Goal: Task Accomplishment & Management: Manage account settings

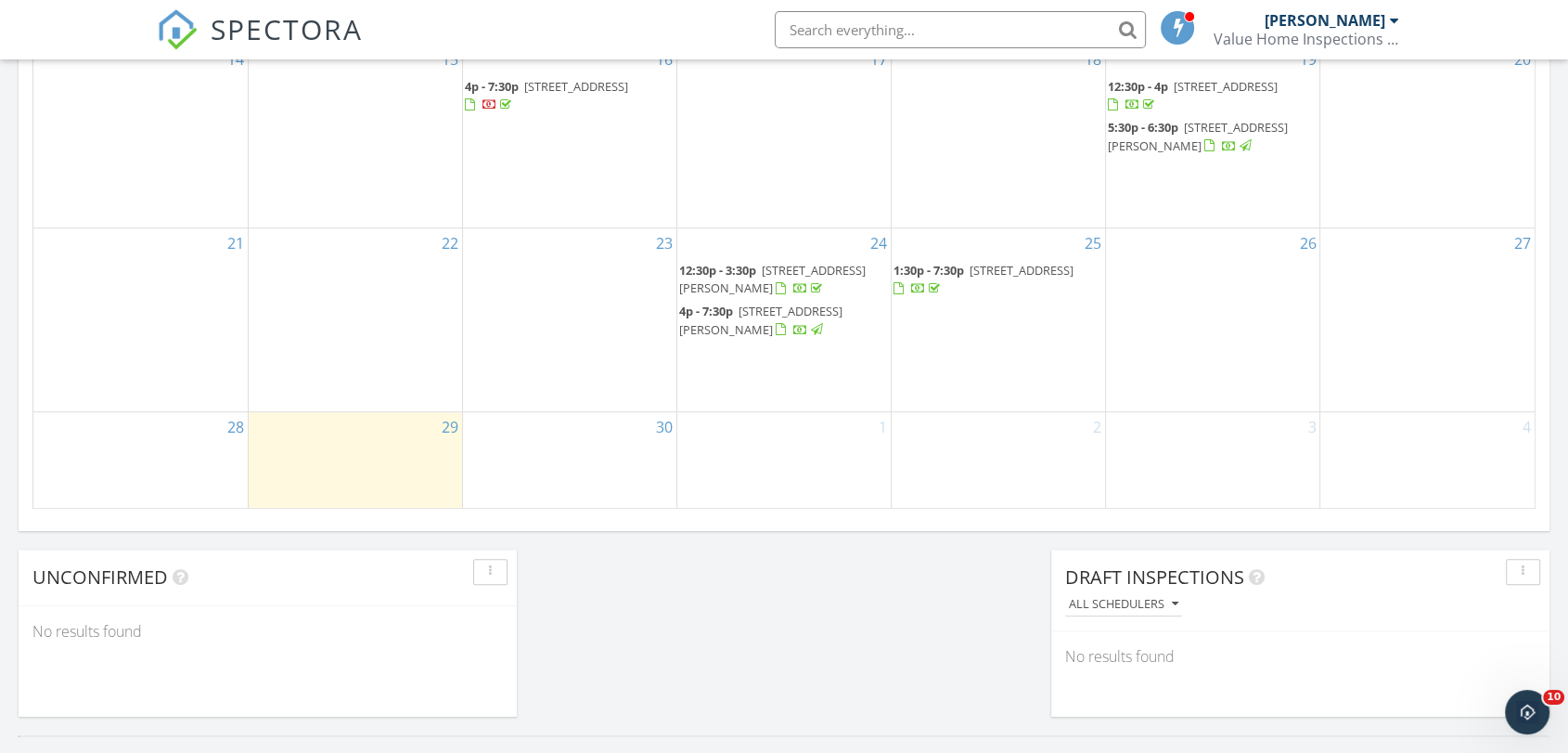
scroll to position [1199, 0]
click at [320, 452] on div "29" at bounding box center [355, 456] width 213 height 96
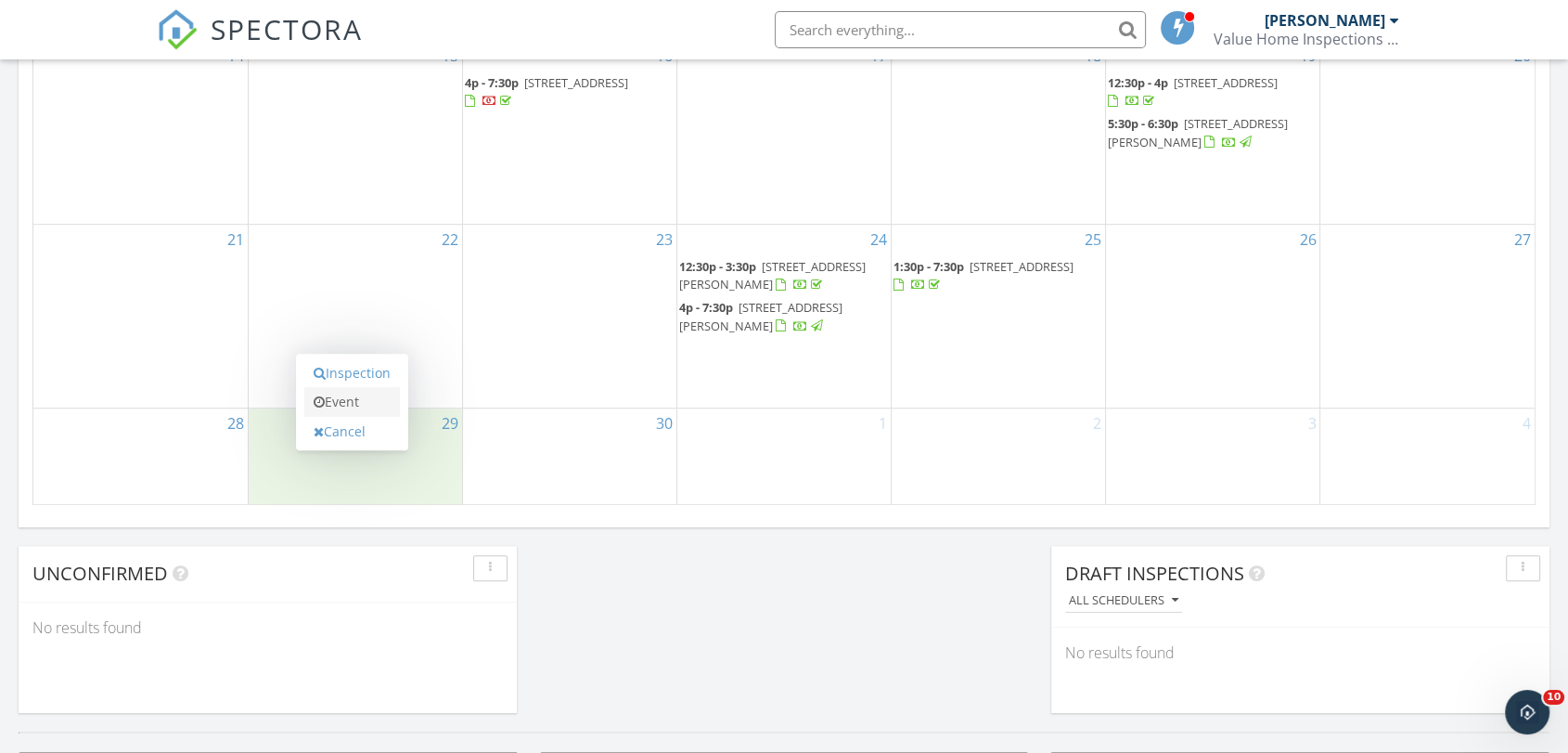
click at [340, 400] on link "Event" at bounding box center [352, 401] width 95 height 30
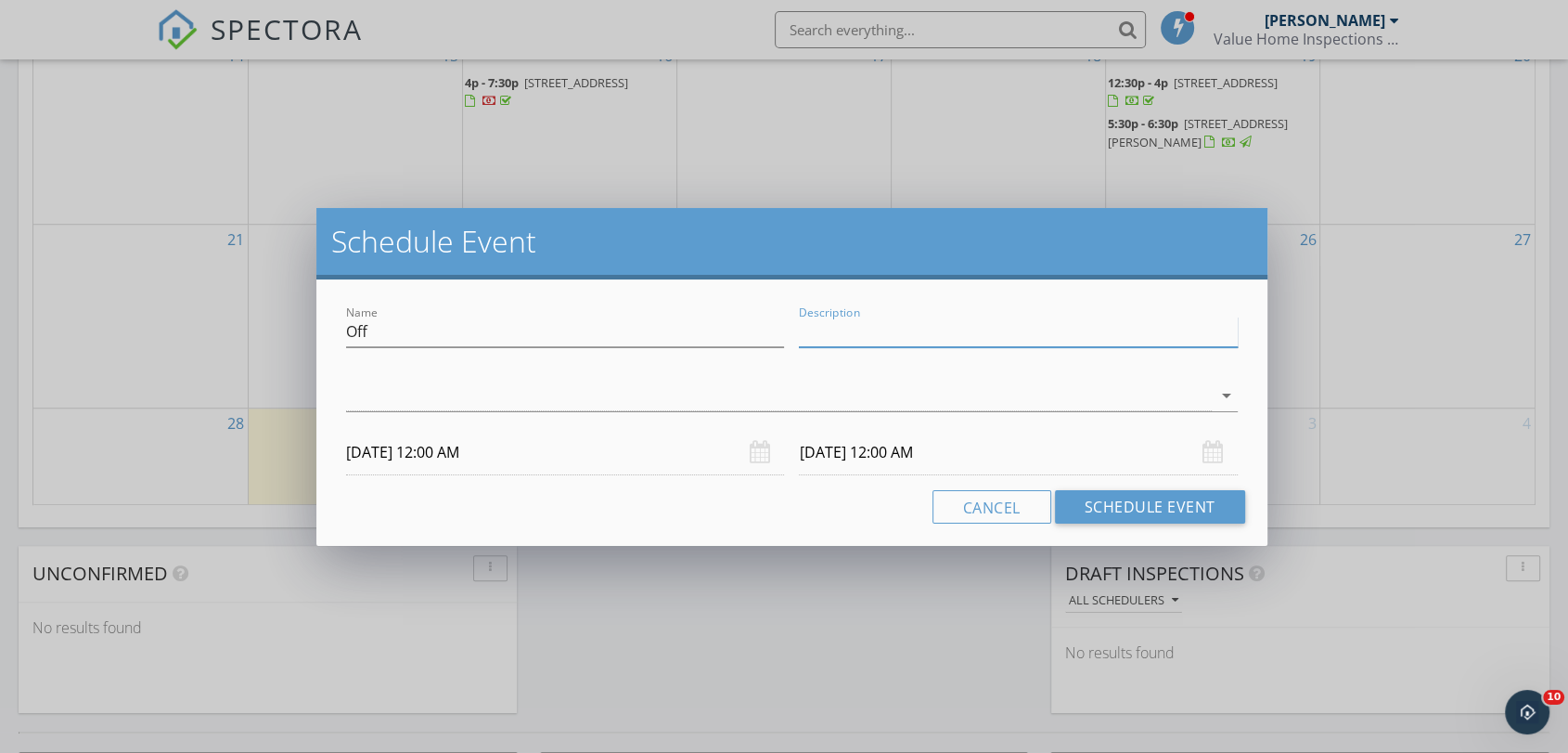
click at [913, 327] on input "Description" at bounding box center [1017, 332] width 438 height 31
type input "Unavailable"
click at [932, 407] on div at bounding box center [777, 396] width 864 height 31
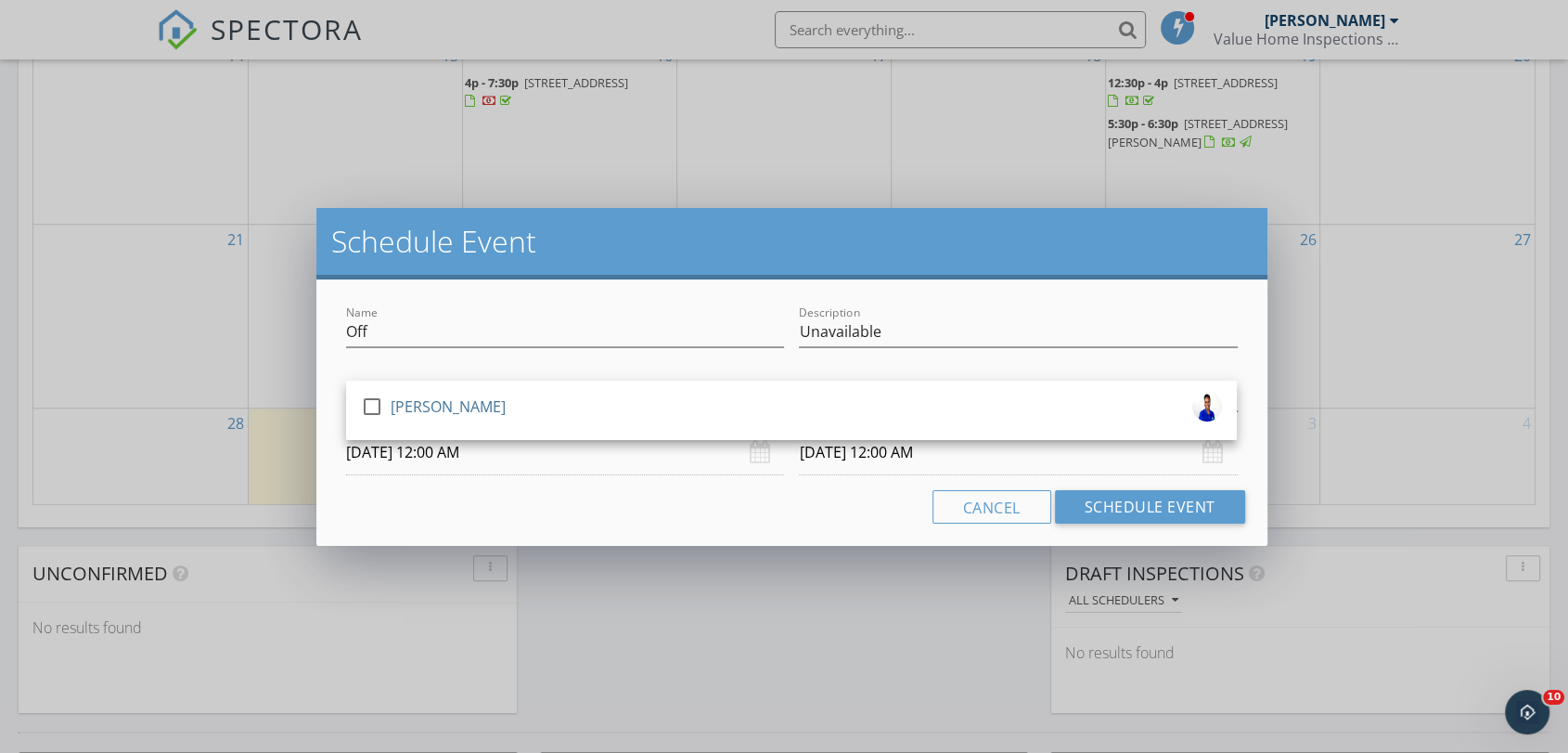
click at [919, 433] on div "check_box_outline_blank Emerald [PERSON_NAME]" at bounding box center [791, 410] width 891 height 59
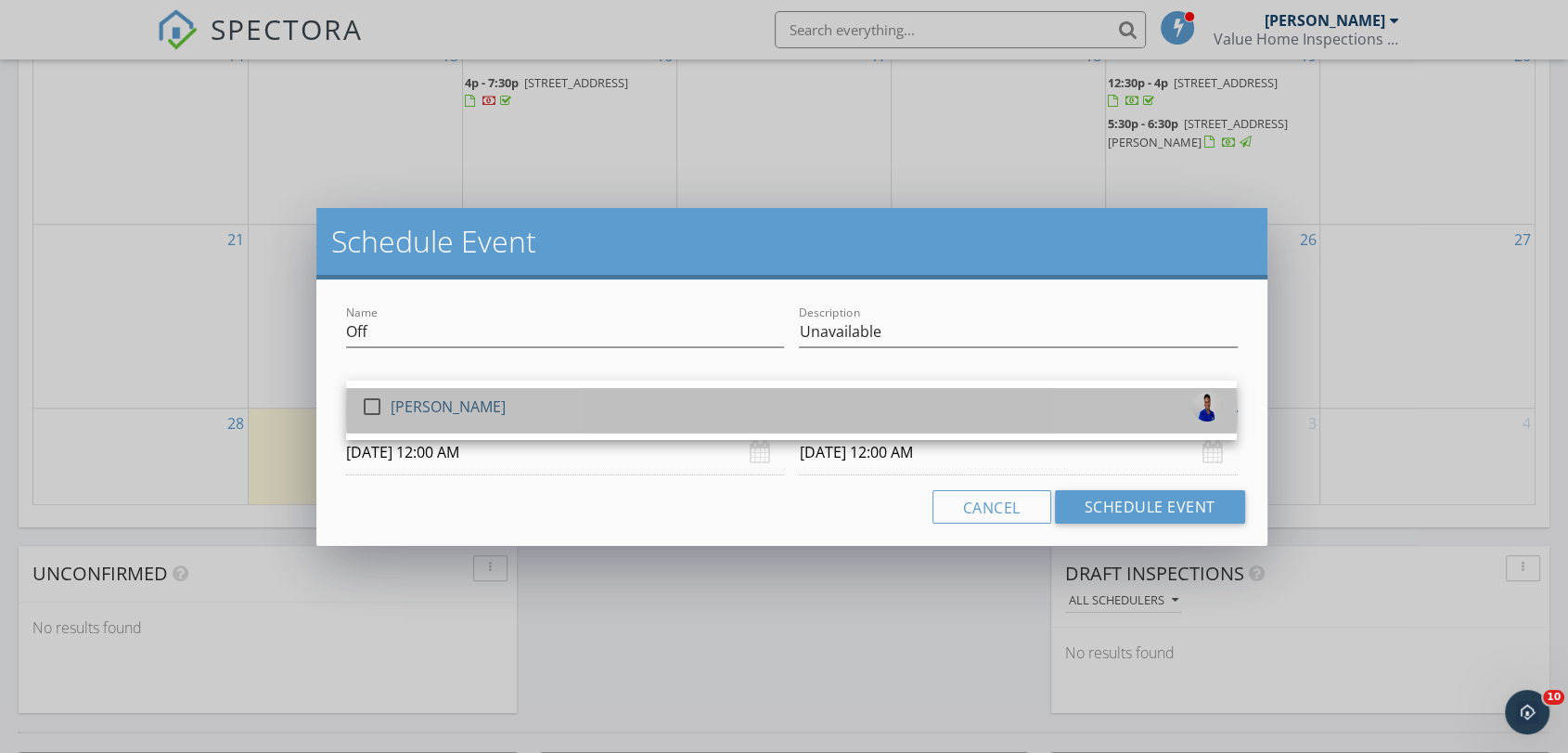
click at [631, 412] on div "check_box_outline_blank Emerald [PERSON_NAME]" at bounding box center [792, 410] width 861 height 37
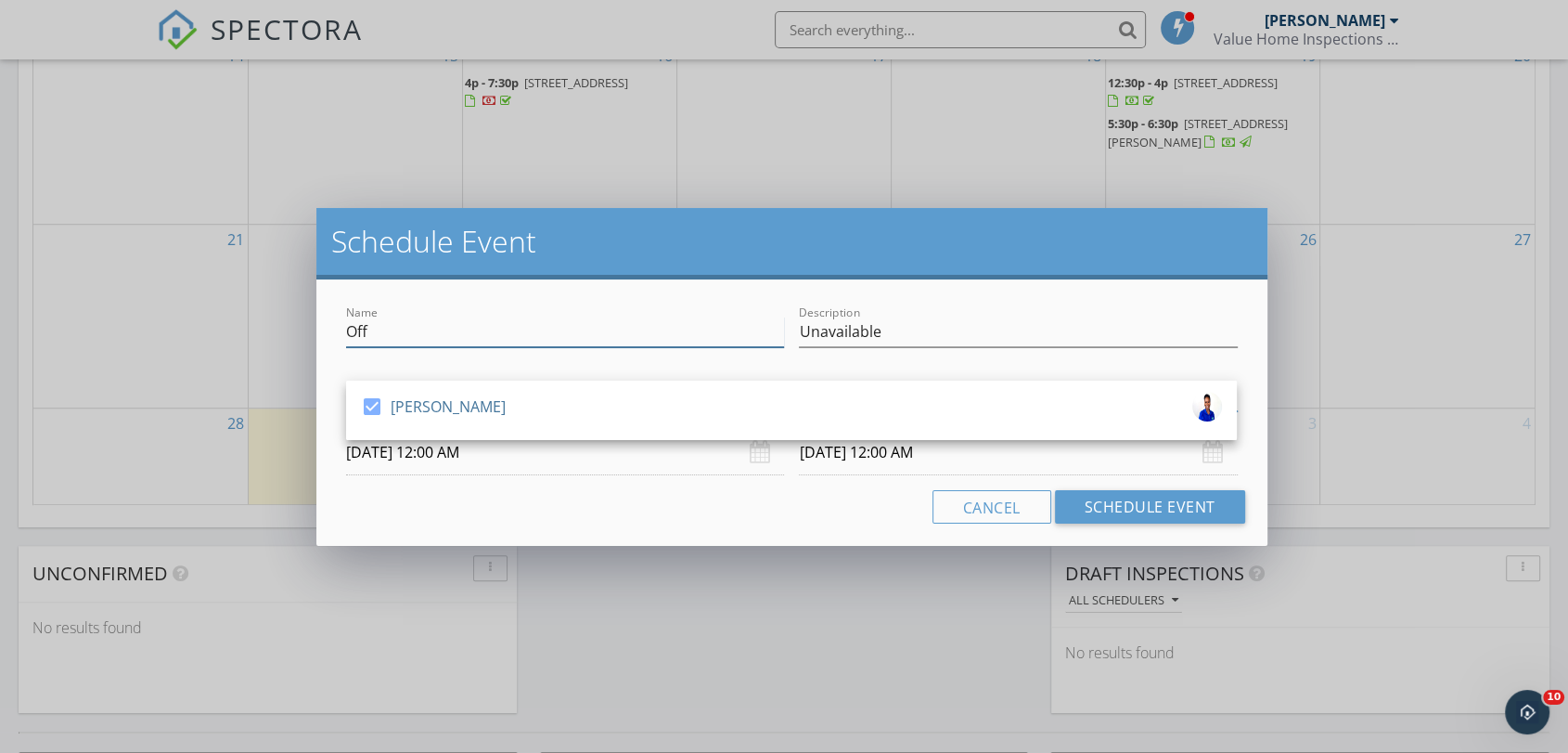
click at [445, 336] on input "Off" at bounding box center [565, 332] width 438 height 31
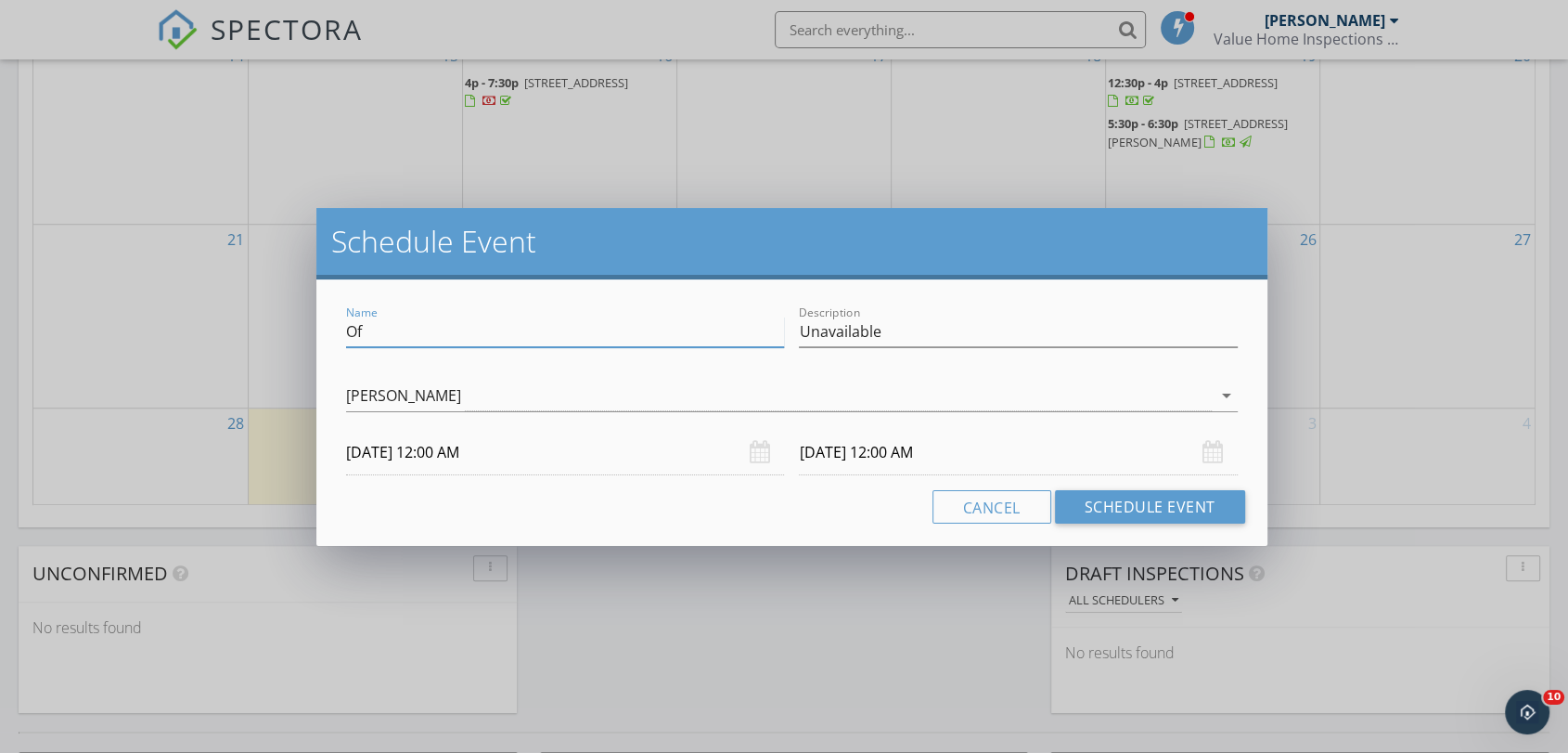
type input "O"
type input "Unavailable"
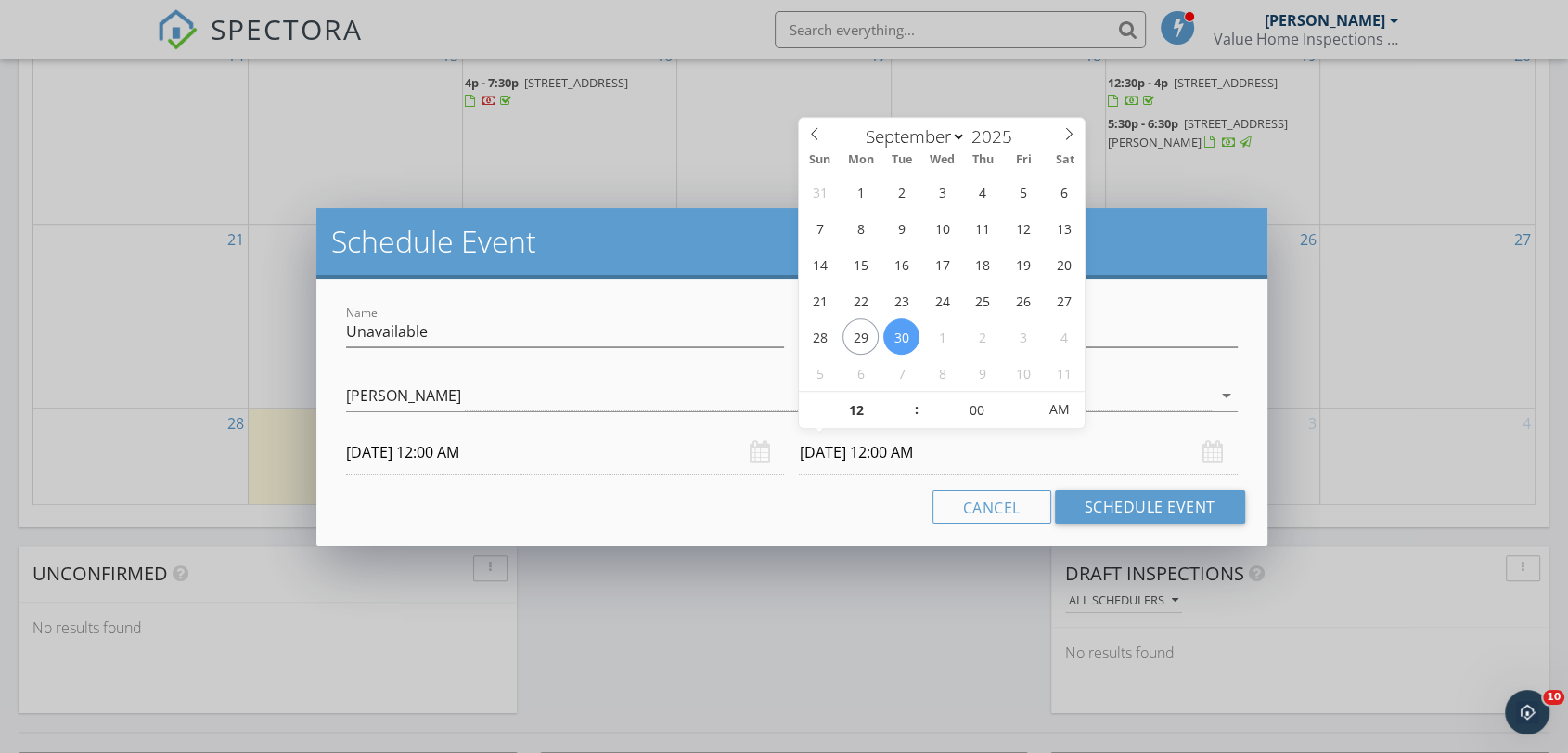
click at [937, 446] on input "[DATE] 12:00 AM" at bounding box center [1017, 453] width 438 height 46
select select "9"
type input "[DATE] 12:00 AM"
type input "11"
type input "55"
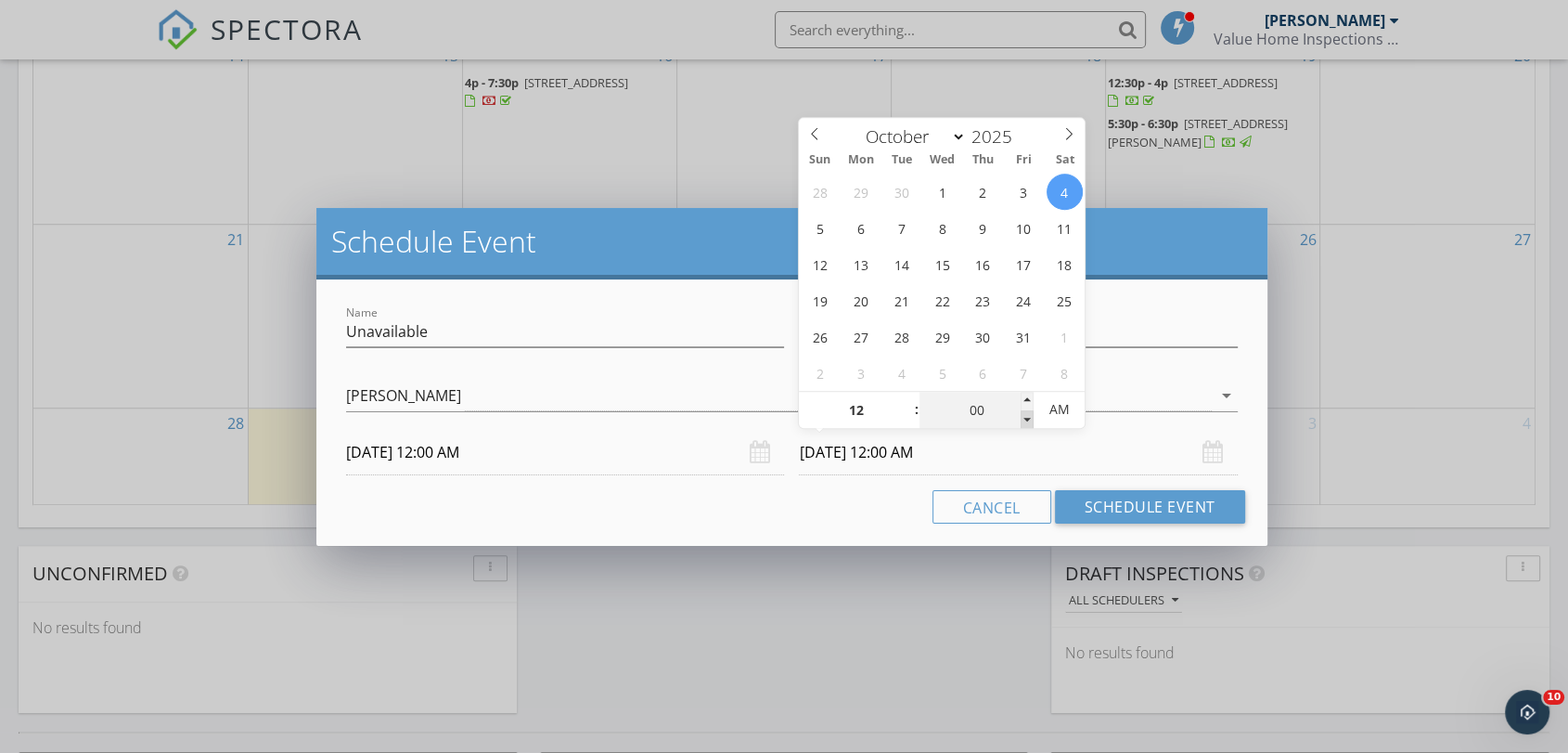
type input "[DATE] 11:55 PM"
click at [1026, 417] on span at bounding box center [1027, 418] width 13 height 18
type input "12"
type input "00"
type input "[DATE] 12:00 AM"
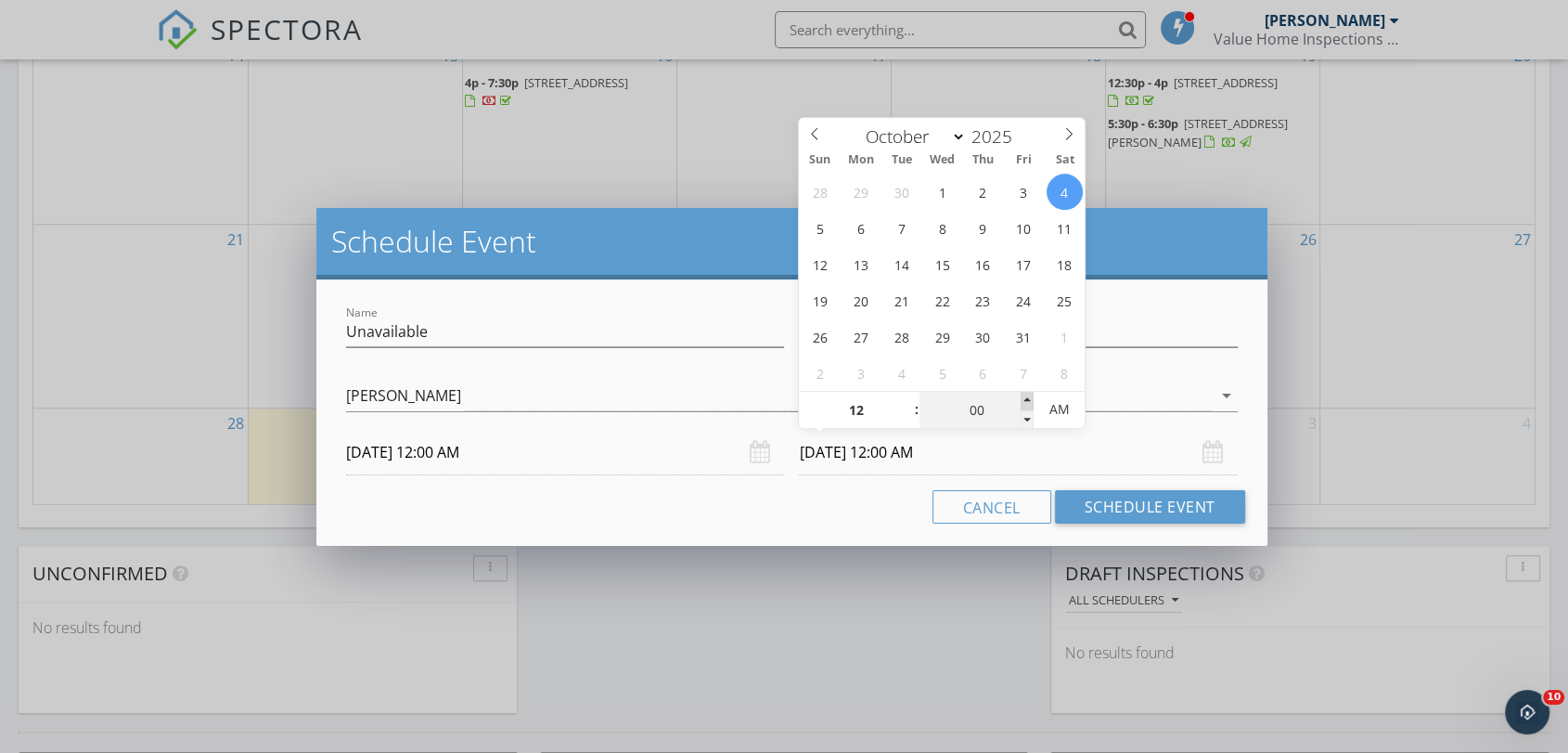
click at [1026, 398] on span at bounding box center [1027, 400] width 13 height 18
type input "11"
type input "55"
type input "[DATE] 11:55 PM"
click at [1026, 418] on span at bounding box center [1027, 418] width 13 height 18
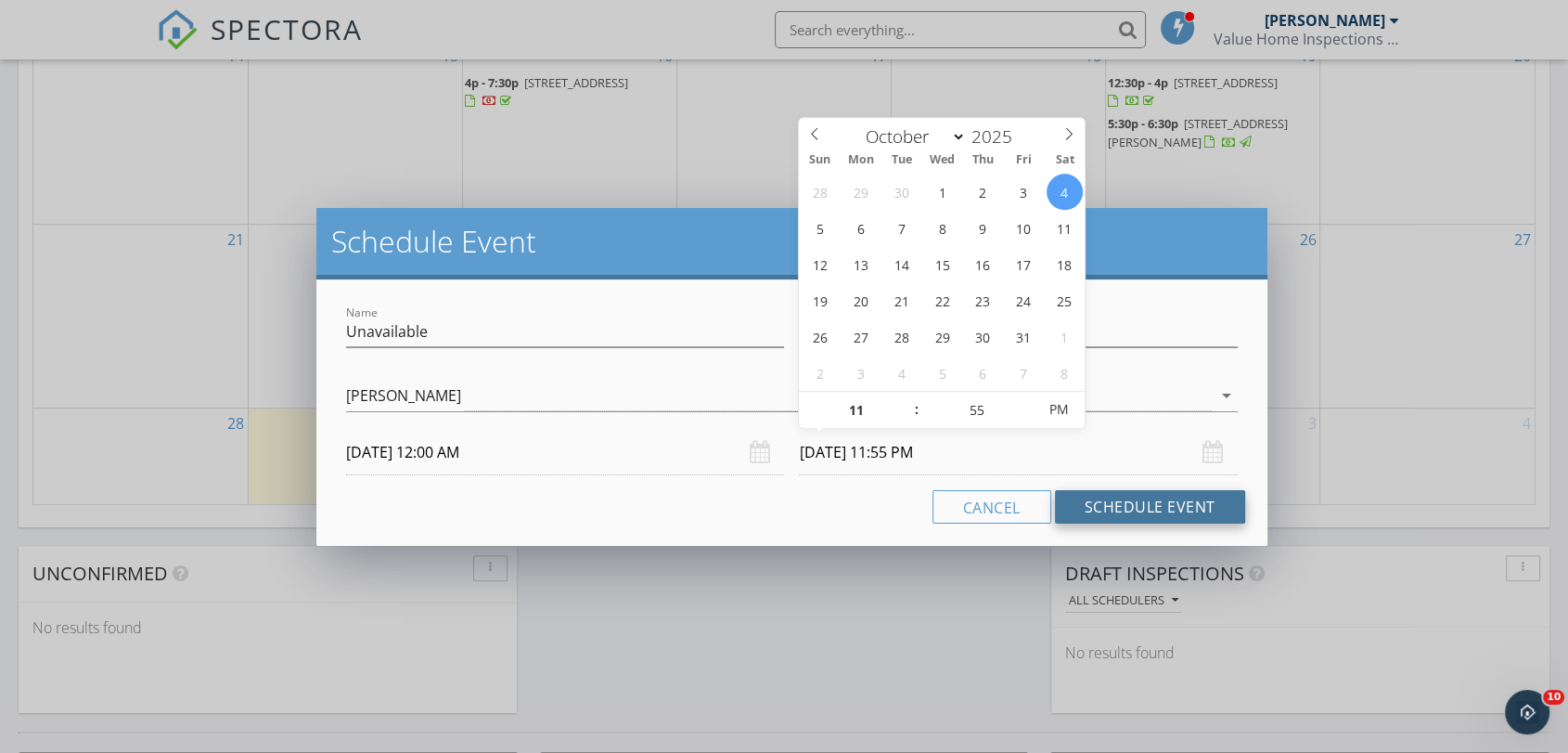
click at [1113, 507] on button "Schedule Event" at bounding box center [1150, 506] width 191 height 33
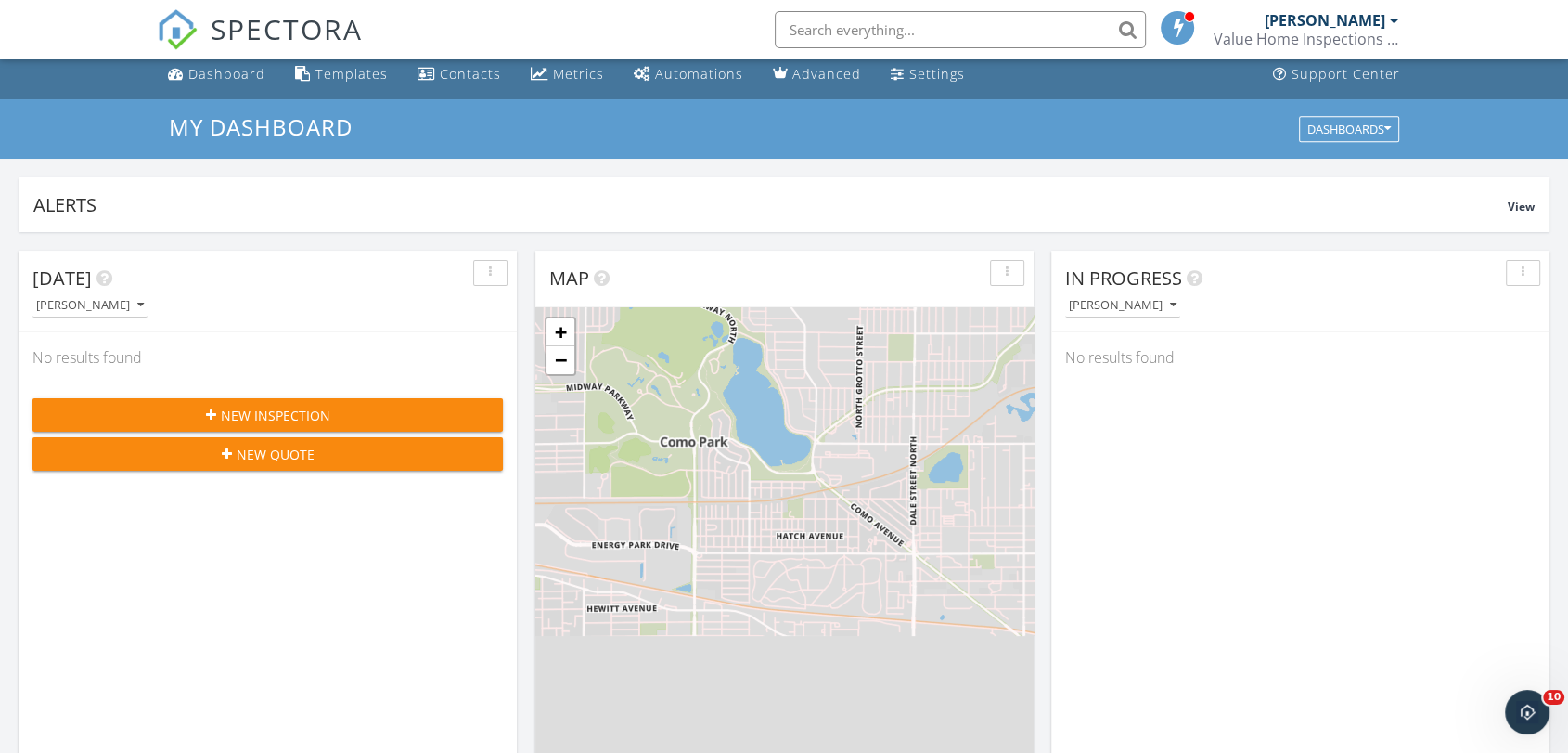
scroll to position [0, 0]
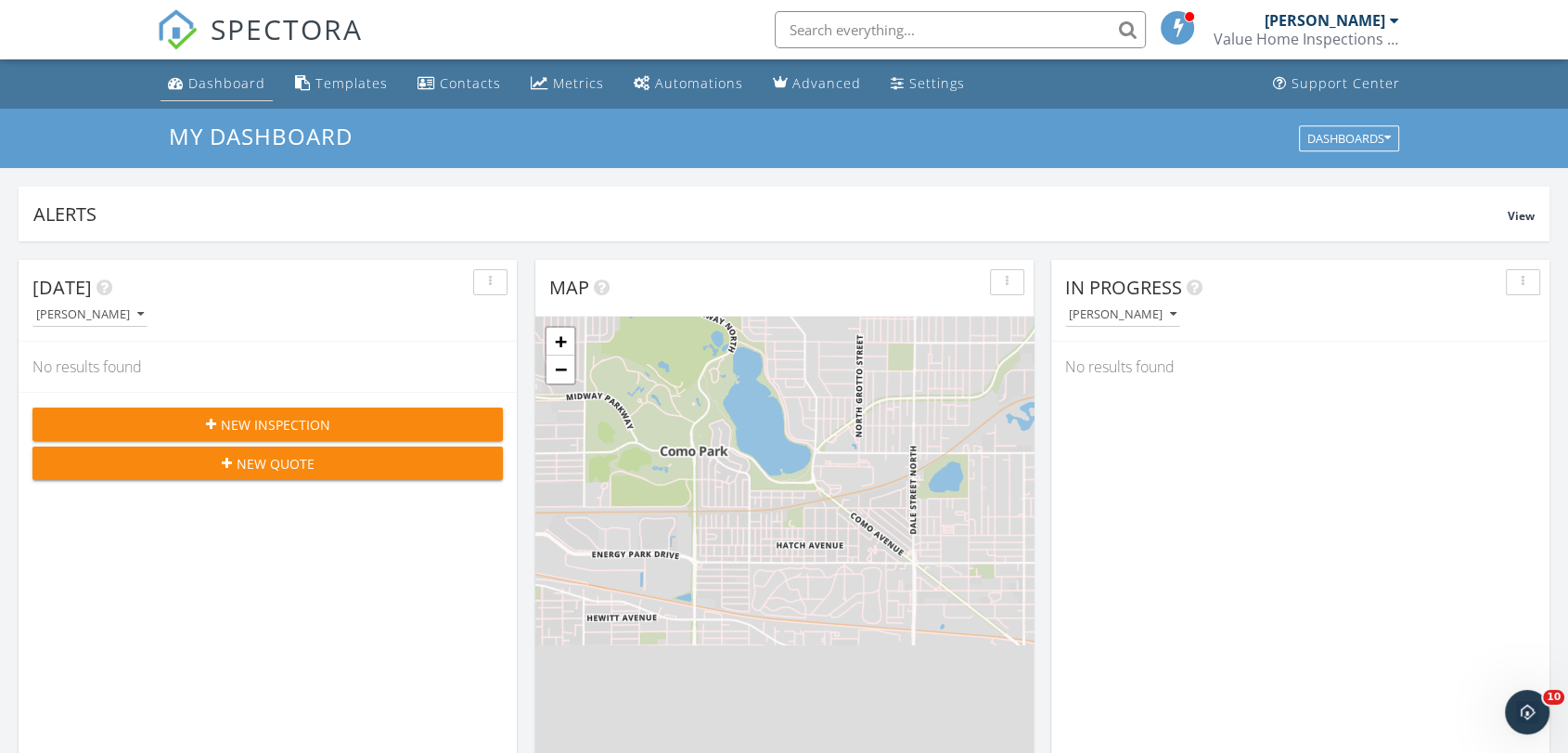
click at [206, 79] on div "Dashboard" at bounding box center [227, 83] width 77 height 18
